Goal: Transaction & Acquisition: Subscribe to service/newsletter

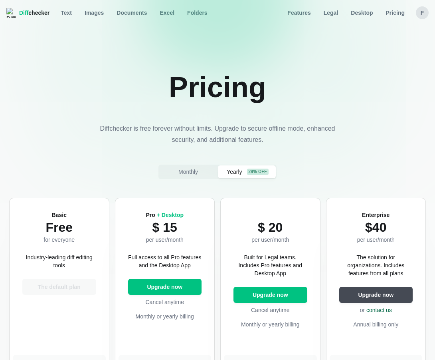
select select "desktop-yearly-180"
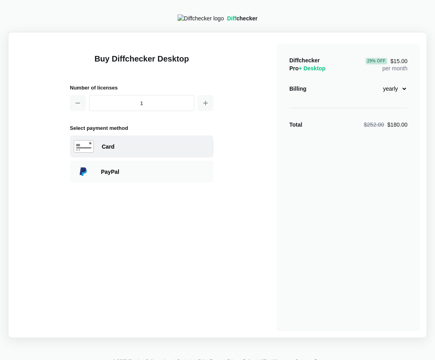
click at [154, 151] on div "Card" at bounding box center [156, 147] width 108 height 8
select select "[GEOGRAPHIC_DATA]"
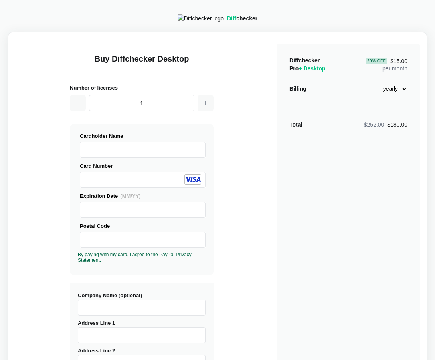
click at [114, 304] on input "Company Name (optional)" at bounding box center [142, 308] width 128 height 16
type input "Diffchecker"
type input "[STREET_ADDRESS]"
select select "[GEOGRAPHIC_DATA]"
type input "[GEOGRAPHIC_DATA]"
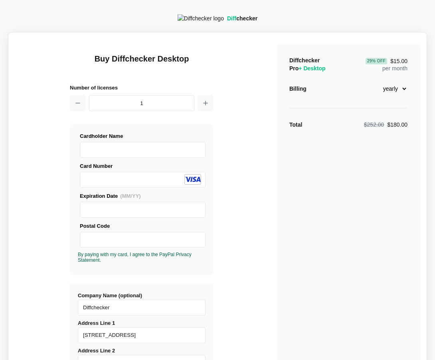
type input "V5Z1V7"
select select "BC"
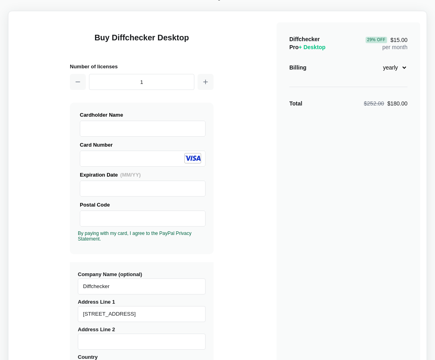
scroll to position [234, 0]
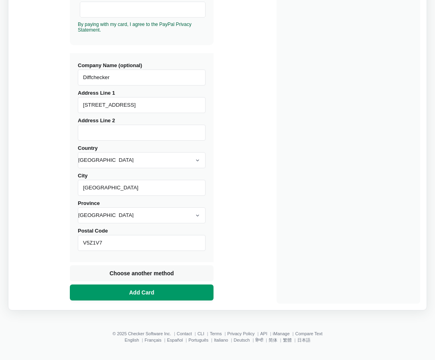
click at [150, 292] on span "Add Card" at bounding box center [142, 292] width 28 height 8
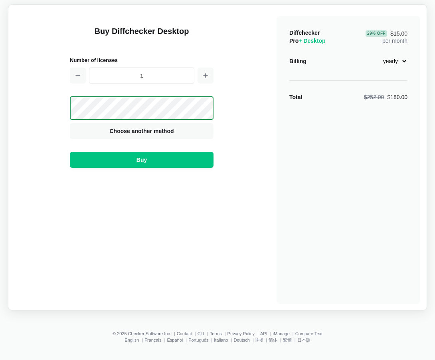
scroll to position [31, 0]
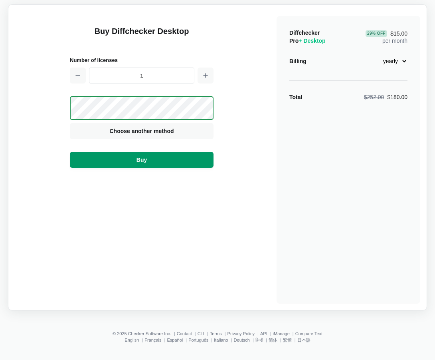
click at [161, 158] on button "Buy" at bounding box center [142, 160] width 144 height 16
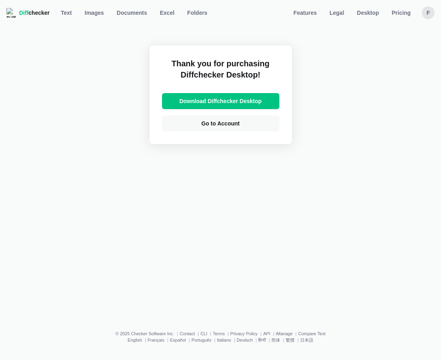
click at [16, 14] on img at bounding box center [11, 13] width 10 height 10
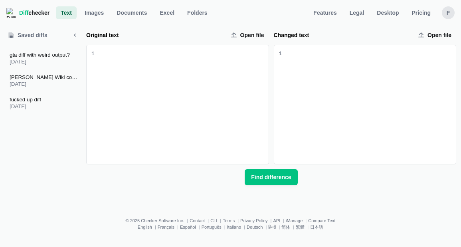
click at [435, 13] on div "f" at bounding box center [448, 12] width 13 height 13
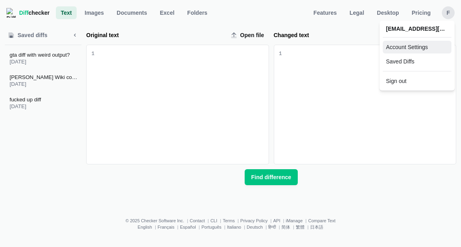
click at [427, 48] on link "Account Settings" at bounding box center [417, 47] width 69 height 13
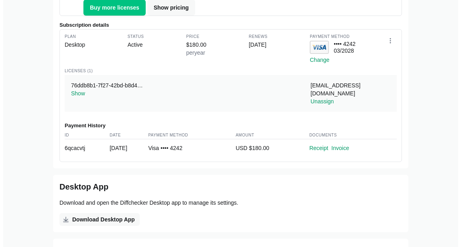
scroll to position [289, 0]
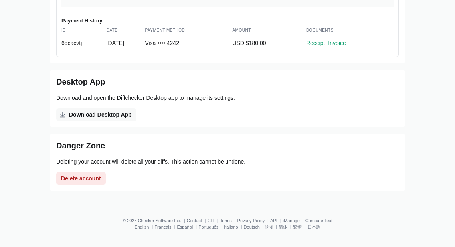
click at [95, 182] on span "Delete account" at bounding box center [81, 179] width 43 height 8
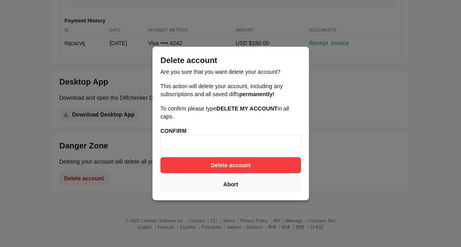
click at [210, 175] on div "Delete account Abort" at bounding box center [231, 174] width 141 height 35
drag, startPoint x: 225, startPoint y: 109, endPoint x: 280, endPoint y: 110, distance: 55.5
click at [278, 110] on strong "DELETE MY ACCOUNT" at bounding box center [246, 108] width 61 height 6
copy strong "DELETE MY ACCOUNT"
click at [247, 148] on input at bounding box center [231, 143] width 141 height 16
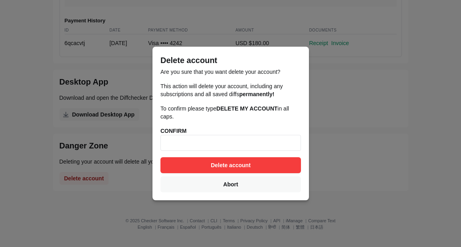
paste input "DELETE MY ACCOUNT"
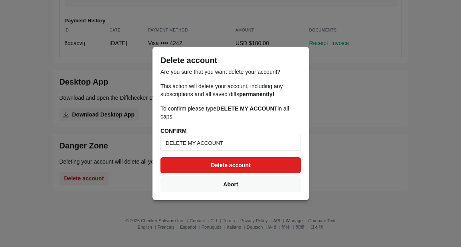
type input "DELETE MY ACCOUNT"
click at [240, 159] on button "Delete account" at bounding box center [231, 165] width 141 height 16
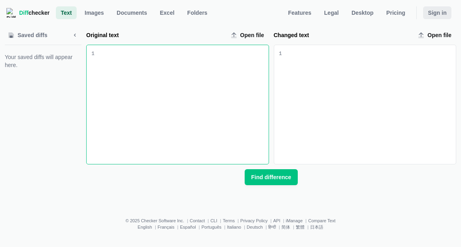
click at [435, 13] on span "Sign in" at bounding box center [437, 13] width 22 height 8
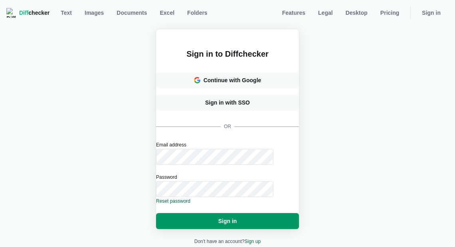
click at [194, 217] on button "Sign in" at bounding box center [227, 221] width 143 height 16
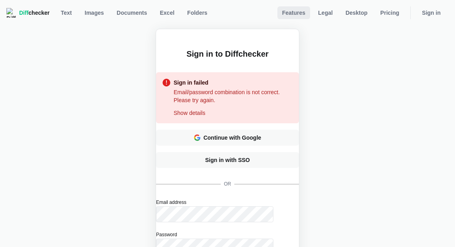
click at [299, 13] on span "Features" at bounding box center [294, 13] width 26 height 8
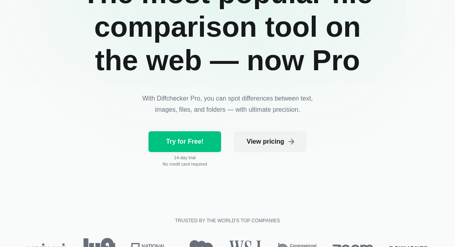
scroll to position [257, 0]
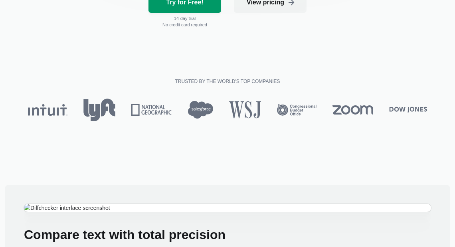
click at [185, 9] on link "Try for Free!" at bounding box center [185, 2] width 73 height 21
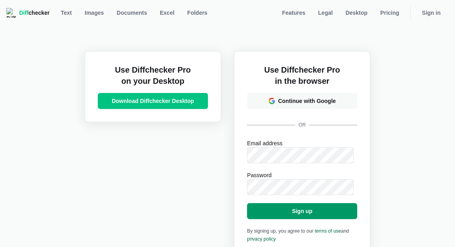
click at [277, 207] on button "Sign up" at bounding box center [302, 211] width 110 height 16
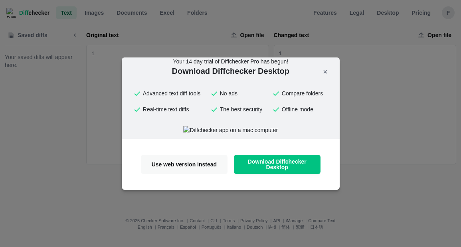
scroll to position [20, 0]
click at [200, 167] on span "Use web version instead" at bounding box center [184, 165] width 77 height 6
